Goal: Check status: Check status

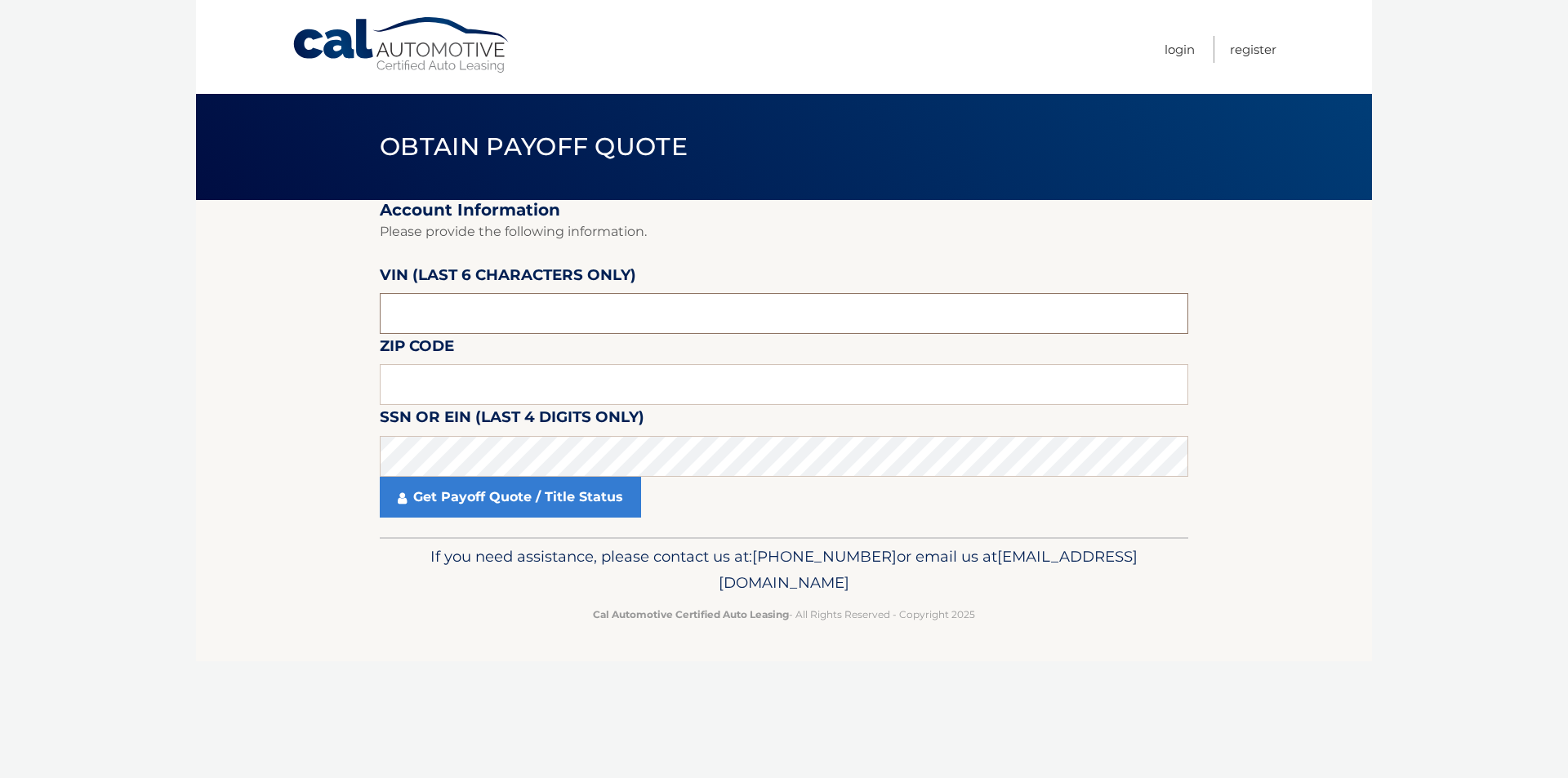
click at [529, 320] on input "text" at bounding box center [783, 313] width 808 height 40
type input "8*****"
type input "014476"
click at [469, 378] on input "text" at bounding box center [783, 384] width 808 height 40
type input "08830"
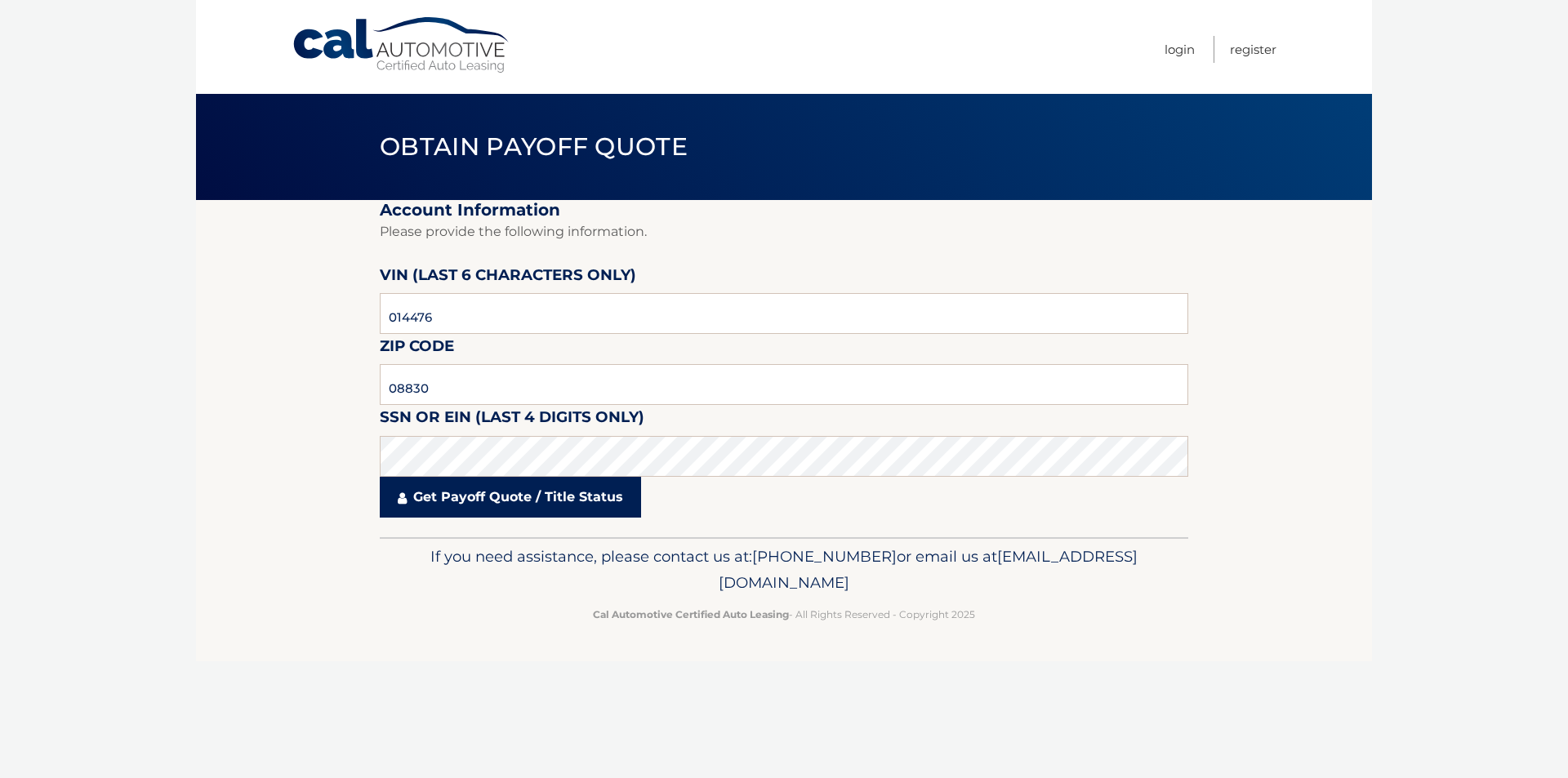
click at [423, 503] on link "Get Payoff Quote / Title Status" at bounding box center [510, 497] width 261 height 40
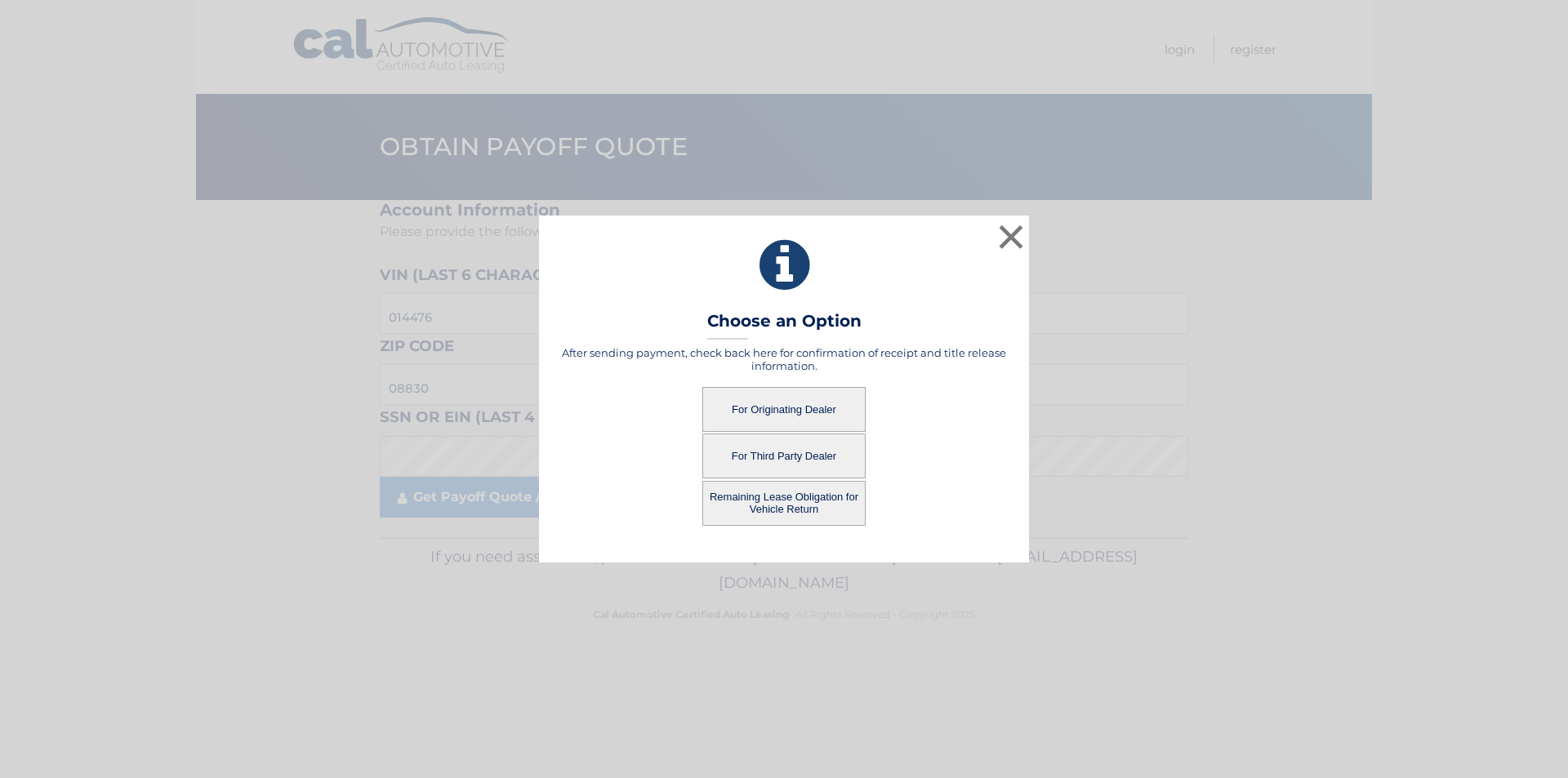
click at [784, 404] on button "For Originating Dealer" at bounding box center [784, 409] width 164 height 45
click at [780, 406] on button "For Originating Dealer" at bounding box center [784, 409] width 164 height 45
